Goal: Check status: Check status

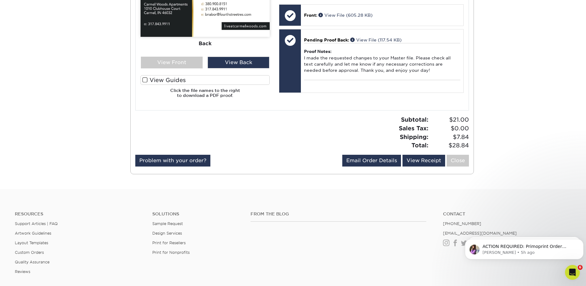
scroll to position [309, 0]
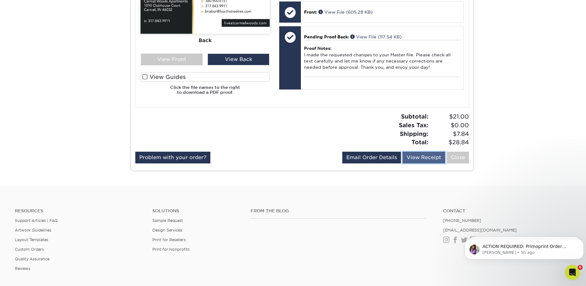
click at [417, 155] on link "View Receipt" at bounding box center [424, 157] width 43 height 12
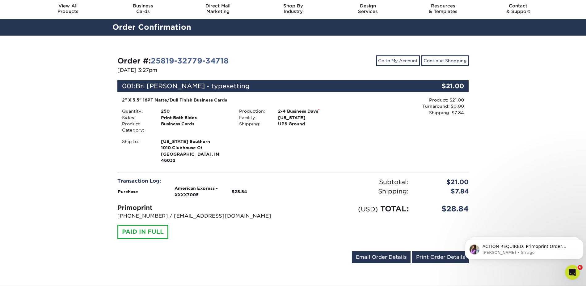
scroll to position [31, 0]
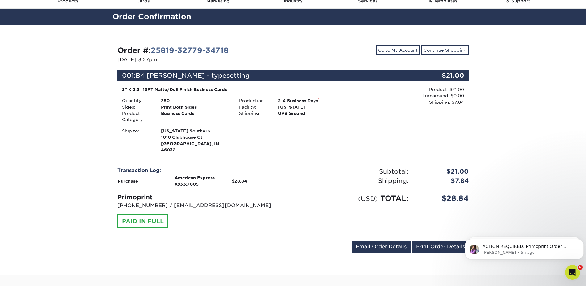
click at [135, 217] on div "PAID IN FULL" at bounding box center [142, 221] width 51 height 14
click at [99, 164] on div "Order #: 25819-32779-34718 [DATE] 3:27pm Go to My Account Continue Shopping 001…" at bounding box center [293, 149] width 586 height 249
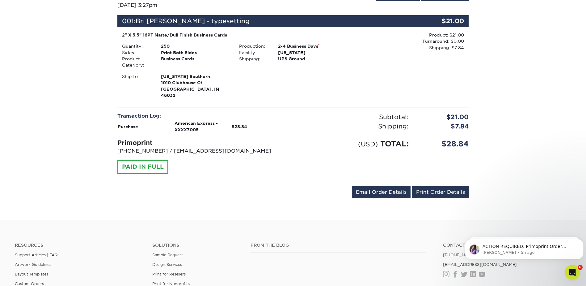
scroll to position [93, 0]
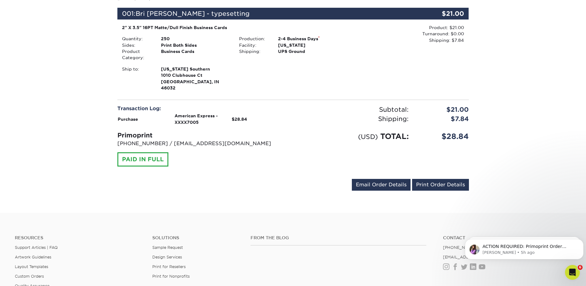
click at [206, 179] on div "[EMAIL_ADDRESS][DOMAIN_NAME] Send Email Order Details Print Order Details" at bounding box center [293, 186] width 352 height 14
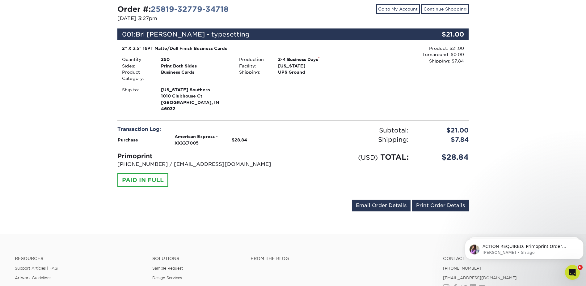
scroll to position [0, 0]
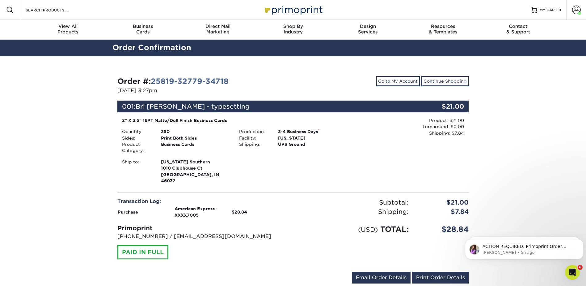
click at [307, 216] on div "(USD) TOTAL: $28.84" at bounding box center [383, 225] width 180 height 19
click at [401, 78] on link "Go to My Account" at bounding box center [398, 81] width 44 height 11
